Goal: Information Seeking & Learning: Check status

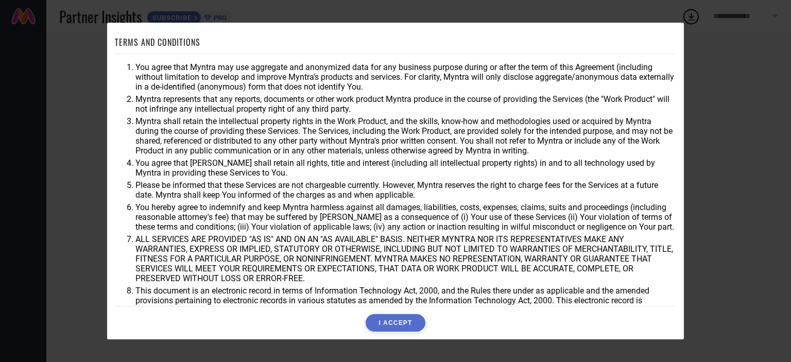
click at [394, 321] on button "I ACCEPT" at bounding box center [395, 323] width 59 height 18
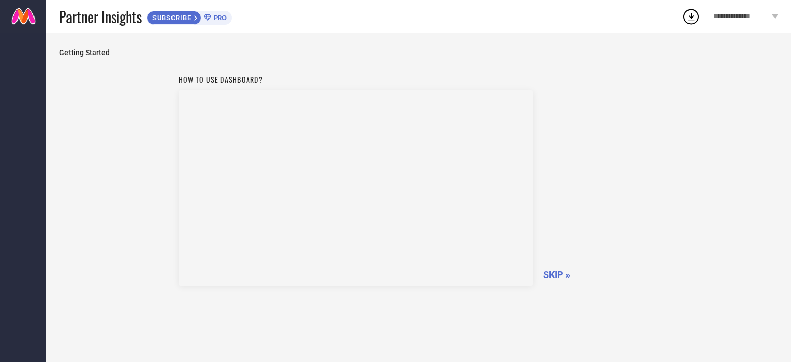
click at [753, 15] on span "**********" at bounding box center [742, 16] width 56 height 9
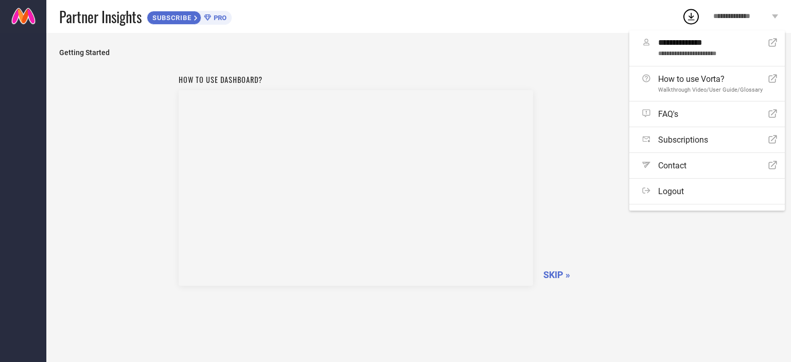
click at [753, 15] on span "**********" at bounding box center [742, 16] width 56 height 9
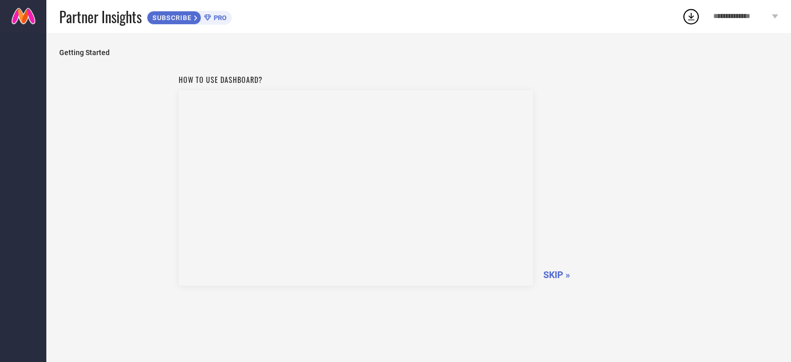
click at [554, 271] on span "SKIP »" at bounding box center [557, 274] width 27 height 11
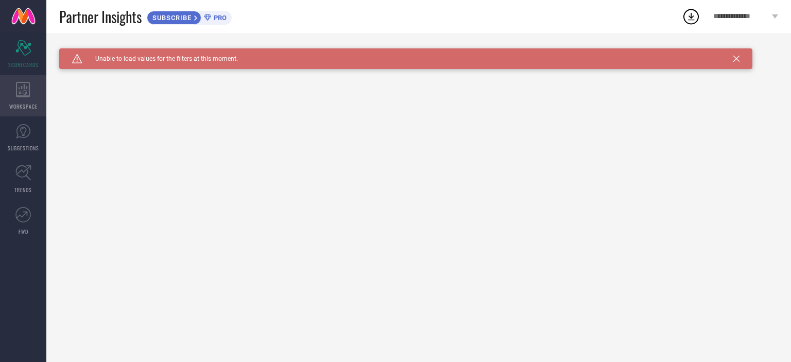
click at [31, 99] on div "WORKSPACE" at bounding box center [23, 95] width 46 height 41
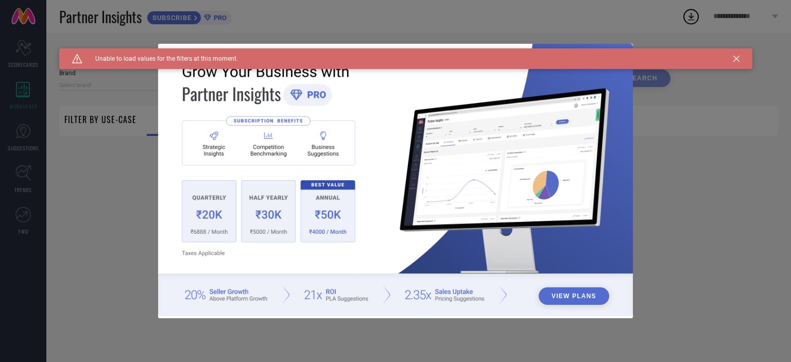
type input "1 STOP FASHION"
type input "All"
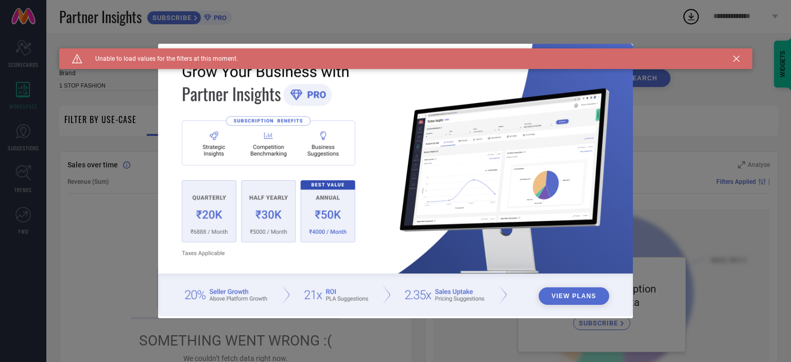
click at [736, 56] on icon at bounding box center [737, 59] width 6 height 6
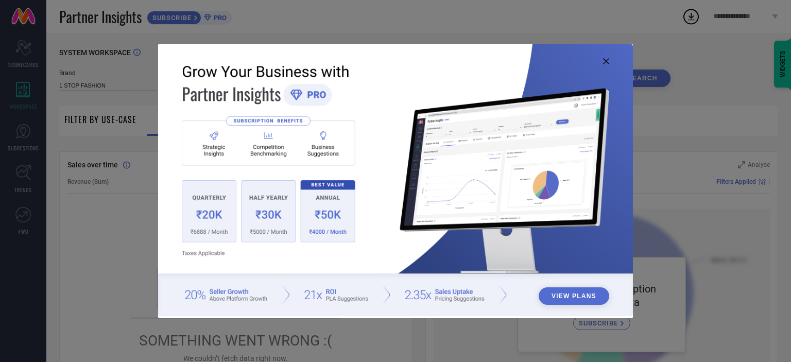
click at [608, 60] on icon at bounding box center [606, 61] width 6 height 6
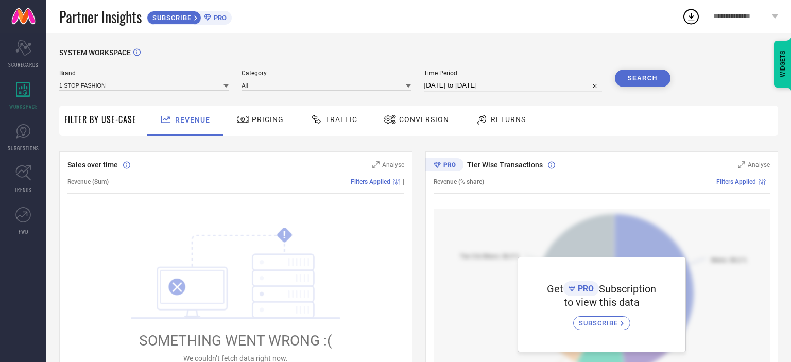
click at [463, 85] on input "[DATE] to [DATE]" at bounding box center [513, 85] width 178 height 12
select select "6"
select select "2025"
select select "7"
select select "2025"
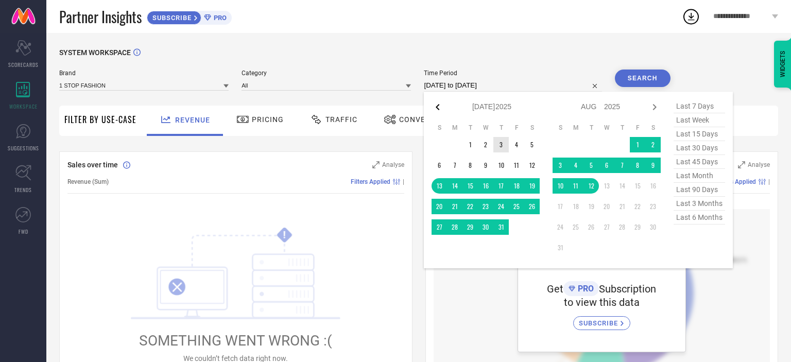
click at [437, 110] on icon at bounding box center [438, 107] width 12 height 12
select select "4"
select select "2025"
select select "5"
select select "2025"
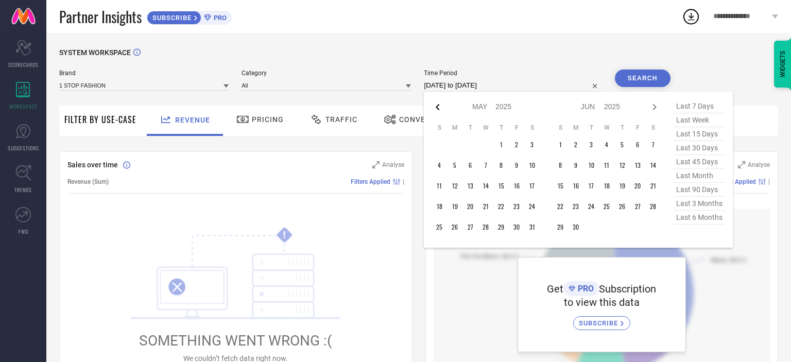
click at [437, 110] on icon at bounding box center [438, 107] width 12 height 12
select select "3"
select select "2025"
select select "4"
select select "2025"
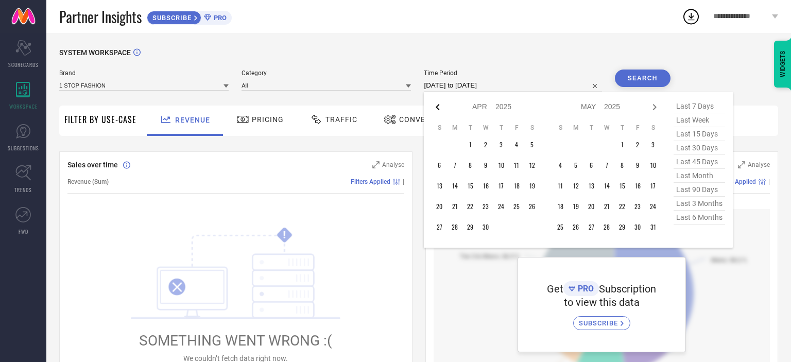
click at [437, 110] on icon at bounding box center [438, 107] width 12 height 12
select select "2"
select select "2025"
select select "3"
select select "2025"
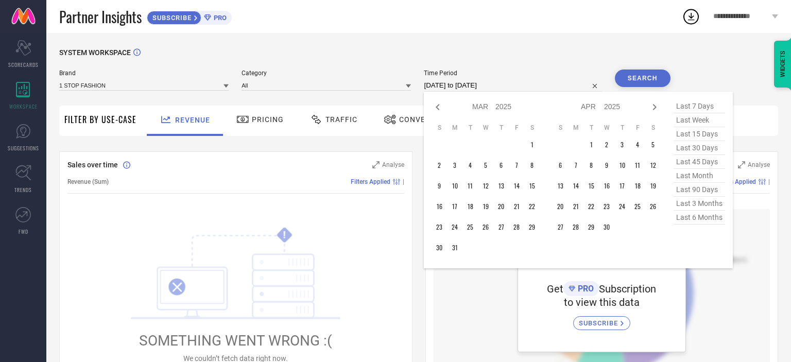
click at [437, 110] on icon at bounding box center [438, 107] width 12 height 12
select select "1"
select select "2025"
select select "2"
select select "2025"
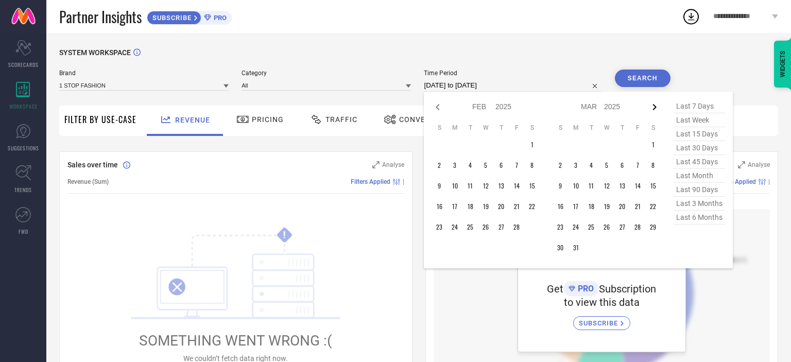
click at [656, 104] on icon at bounding box center [655, 107] width 12 height 12
select select "2"
select select "2025"
select select "3"
select select "2025"
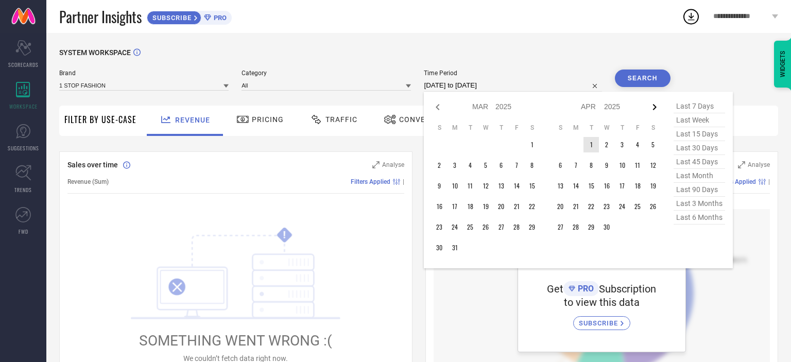
click at [652, 107] on icon at bounding box center [655, 107] width 12 height 12
select select "3"
select select "2025"
select select "4"
select select "2025"
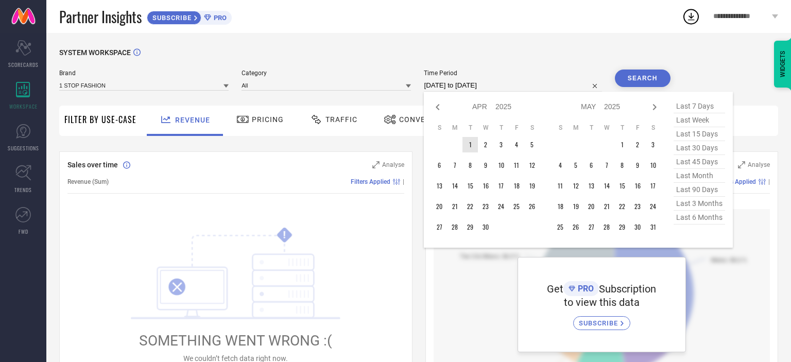
type input "After [DATE]"
click at [477, 147] on td "1" at bounding box center [470, 144] width 15 height 15
click at [655, 104] on icon at bounding box center [655, 107] width 12 height 12
select select "5"
select select "2025"
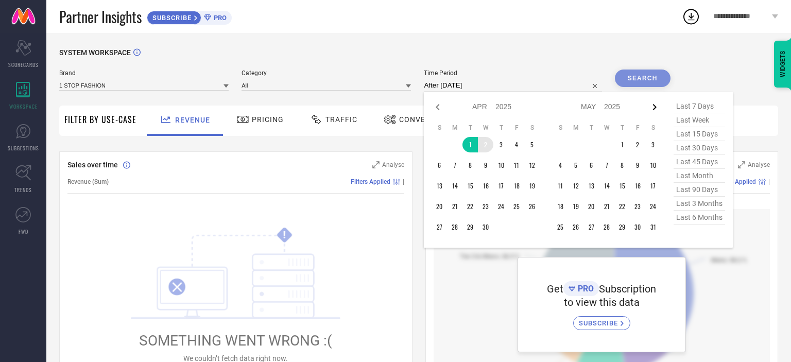
select select "6"
select select "2025"
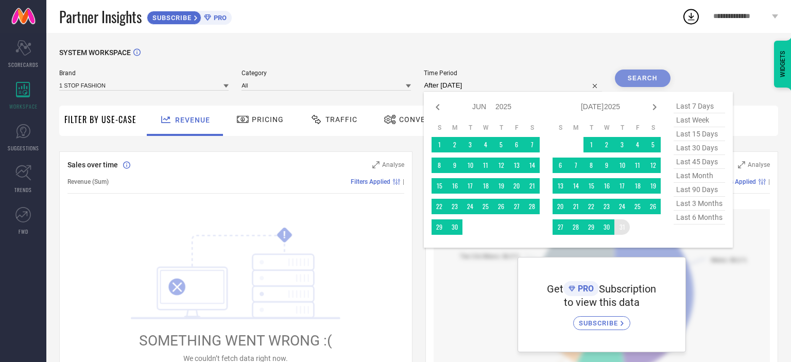
type input "[DATE] to [DATE]"
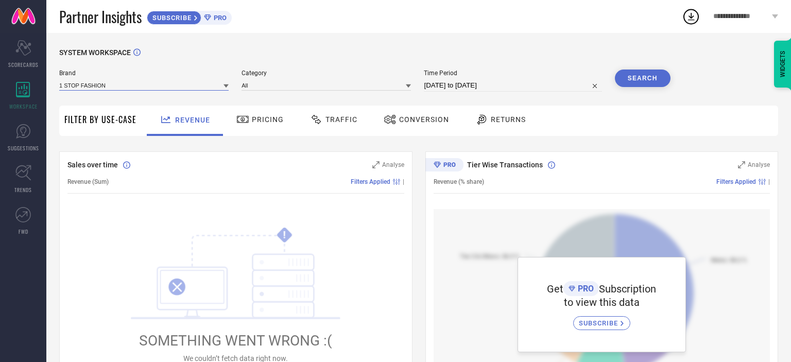
click at [199, 90] on input at bounding box center [144, 85] width 170 height 11
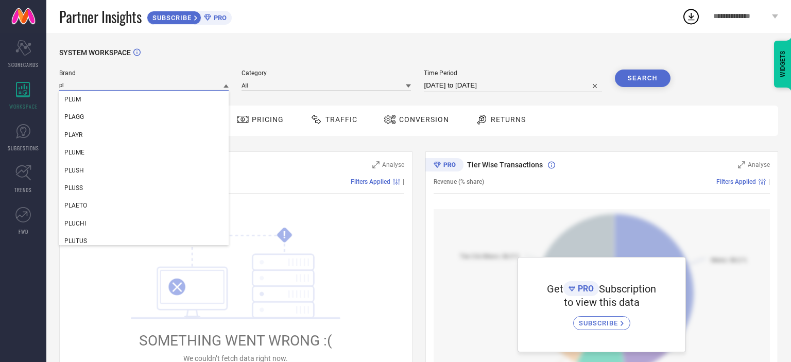
type input "p"
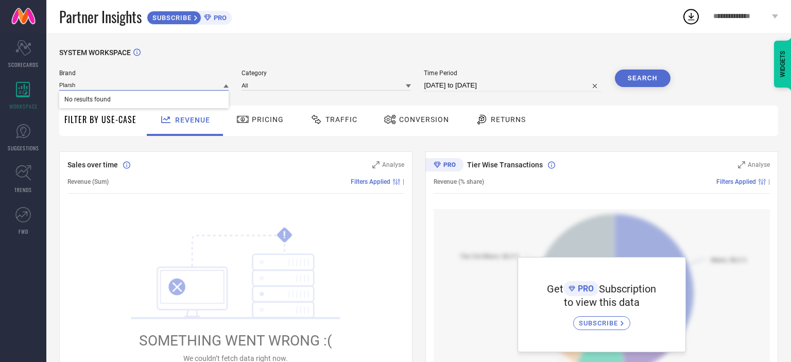
type input "Plarsh"
click at [190, 57] on div "SYSTEM WORKSPACE" at bounding box center [418, 58] width 719 height 21
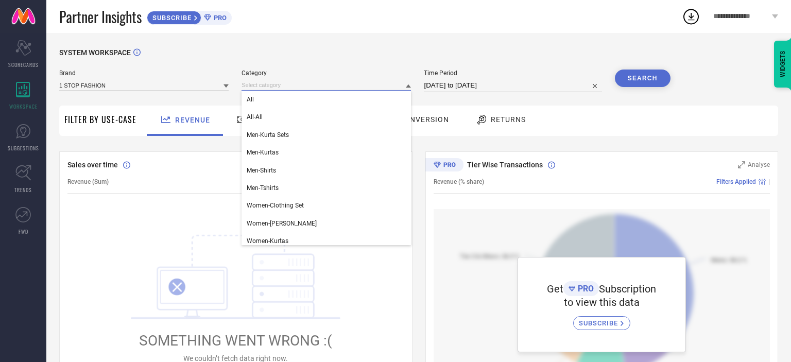
click at [267, 85] on input at bounding box center [327, 85] width 170 height 11
click at [307, 50] on div "SYSTEM WORKSPACE" at bounding box center [418, 58] width 719 height 21
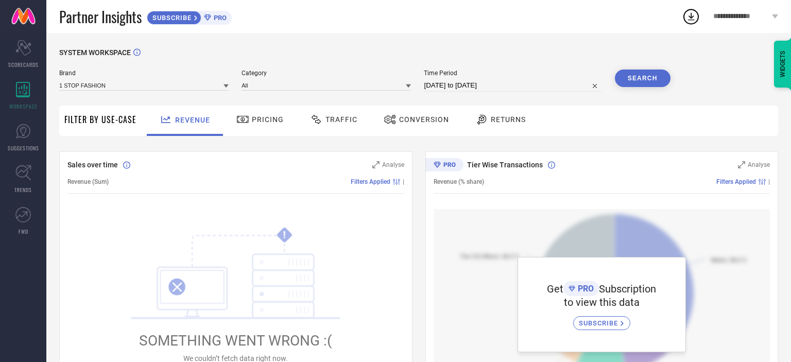
click at [638, 77] on button "Search" at bounding box center [643, 79] width 56 height 18
click at [22, 140] on link "SUGGESTIONS" at bounding box center [23, 137] width 46 height 41
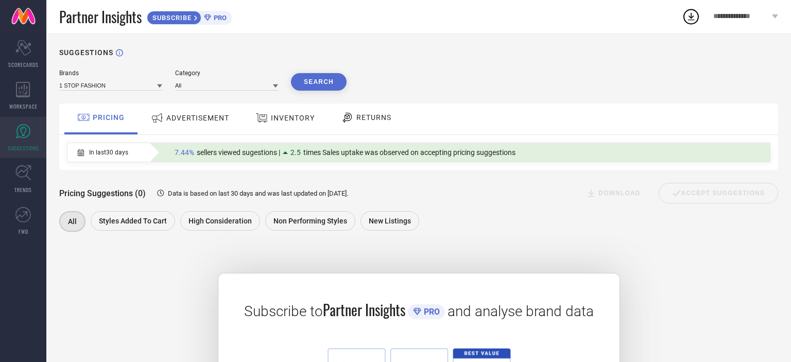
click at [186, 117] on span "ADVERTISEMENT" at bounding box center [197, 118] width 63 height 8
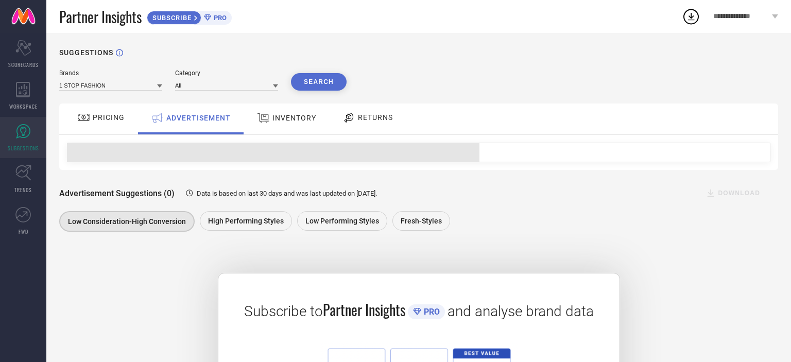
click at [117, 123] on div "PRICING" at bounding box center [101, 118] width 53 height 18
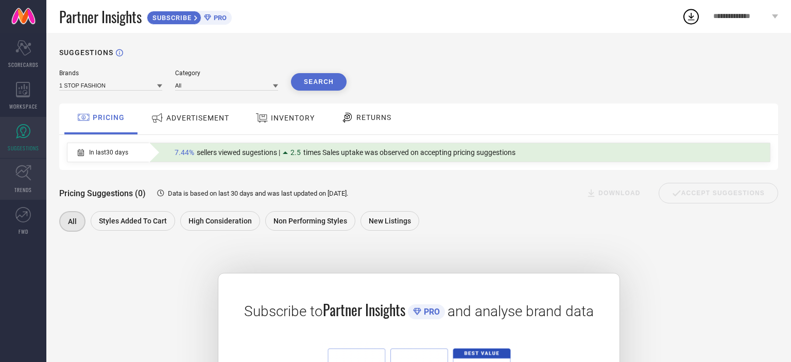
click at [27, 180] on icon at bounding box center [23, 173] width 16 height 16
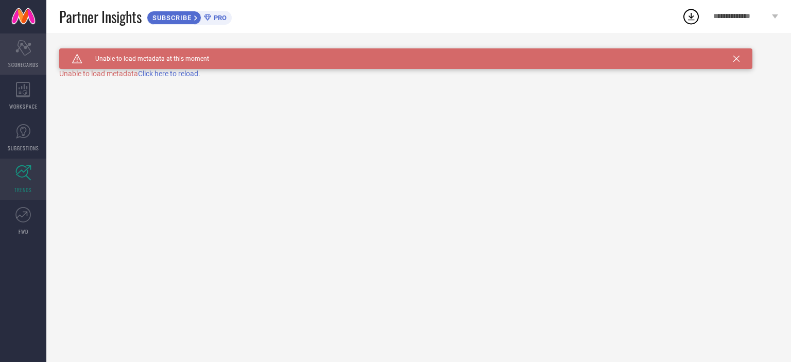
click at [28, 47] on icon at bounding box center [22, 47] width 15 height 15
